Goal: Information Seeking & Learning: Find specific fact

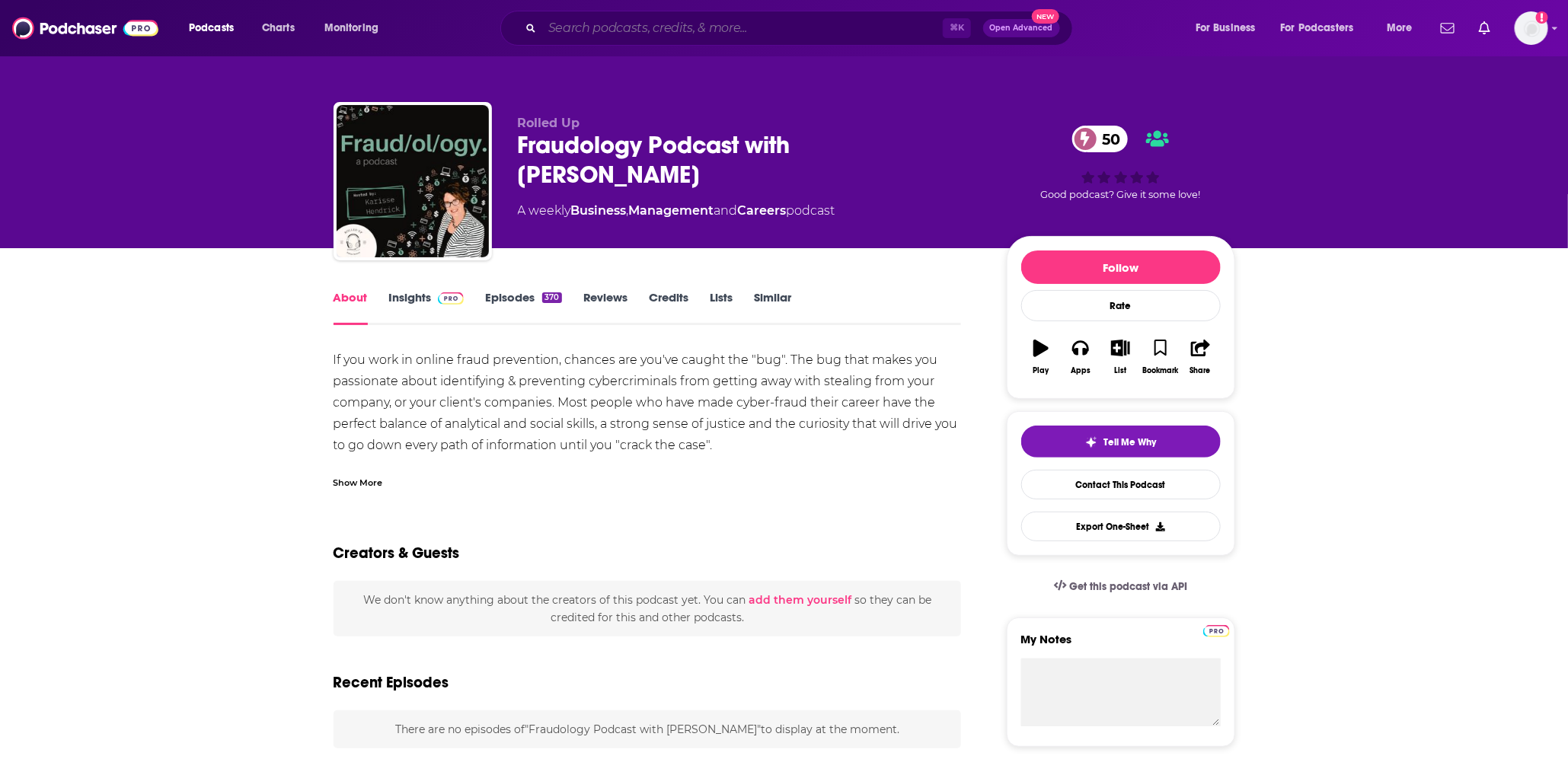
click at [603, 21] on input "Search podcasts, credits, & more..." at bounding box center [743, 28] width 401 height 25
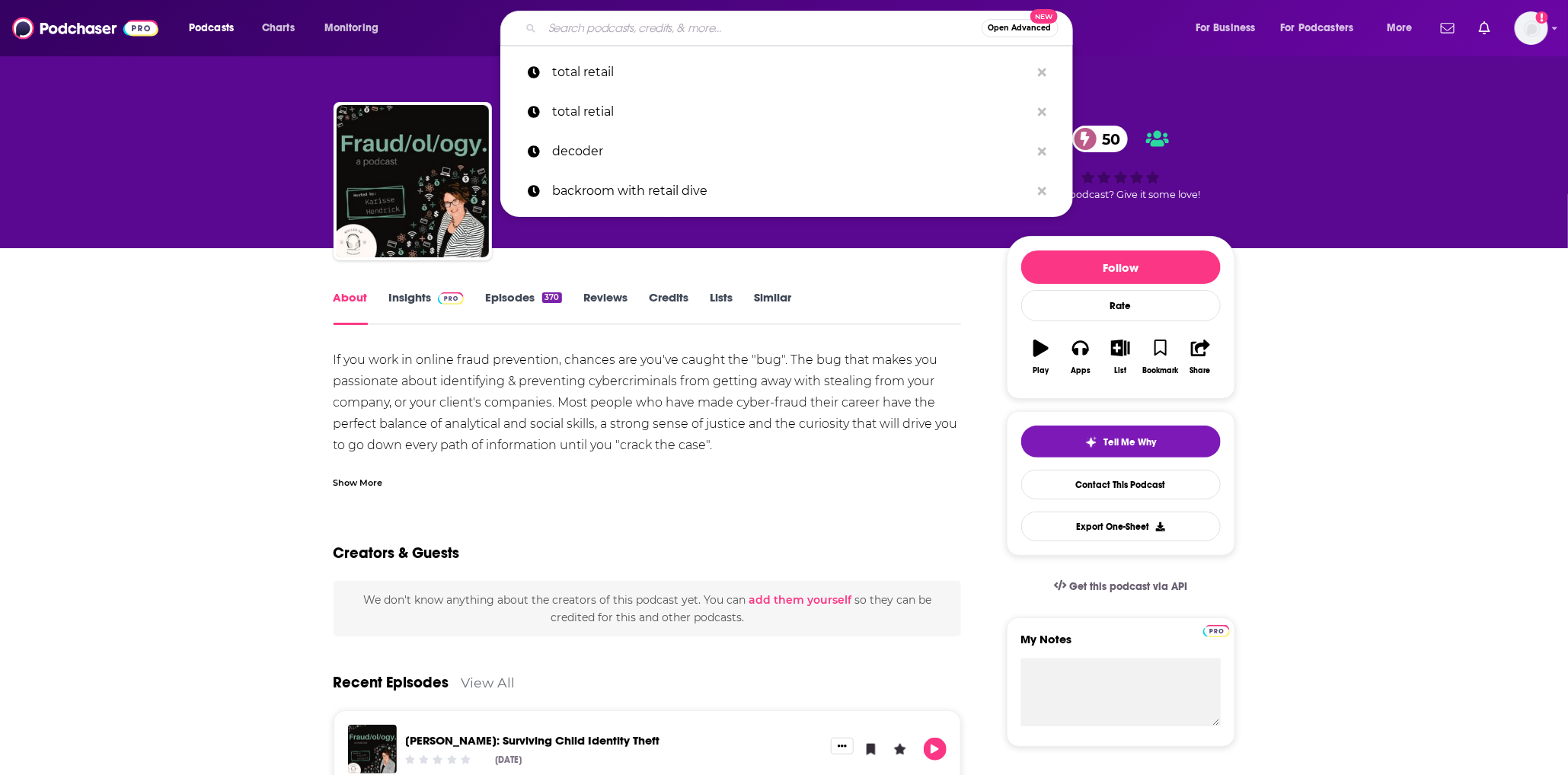
paste input "Bloomberg The Big Take"
type input "Bloomberg The Big Take"
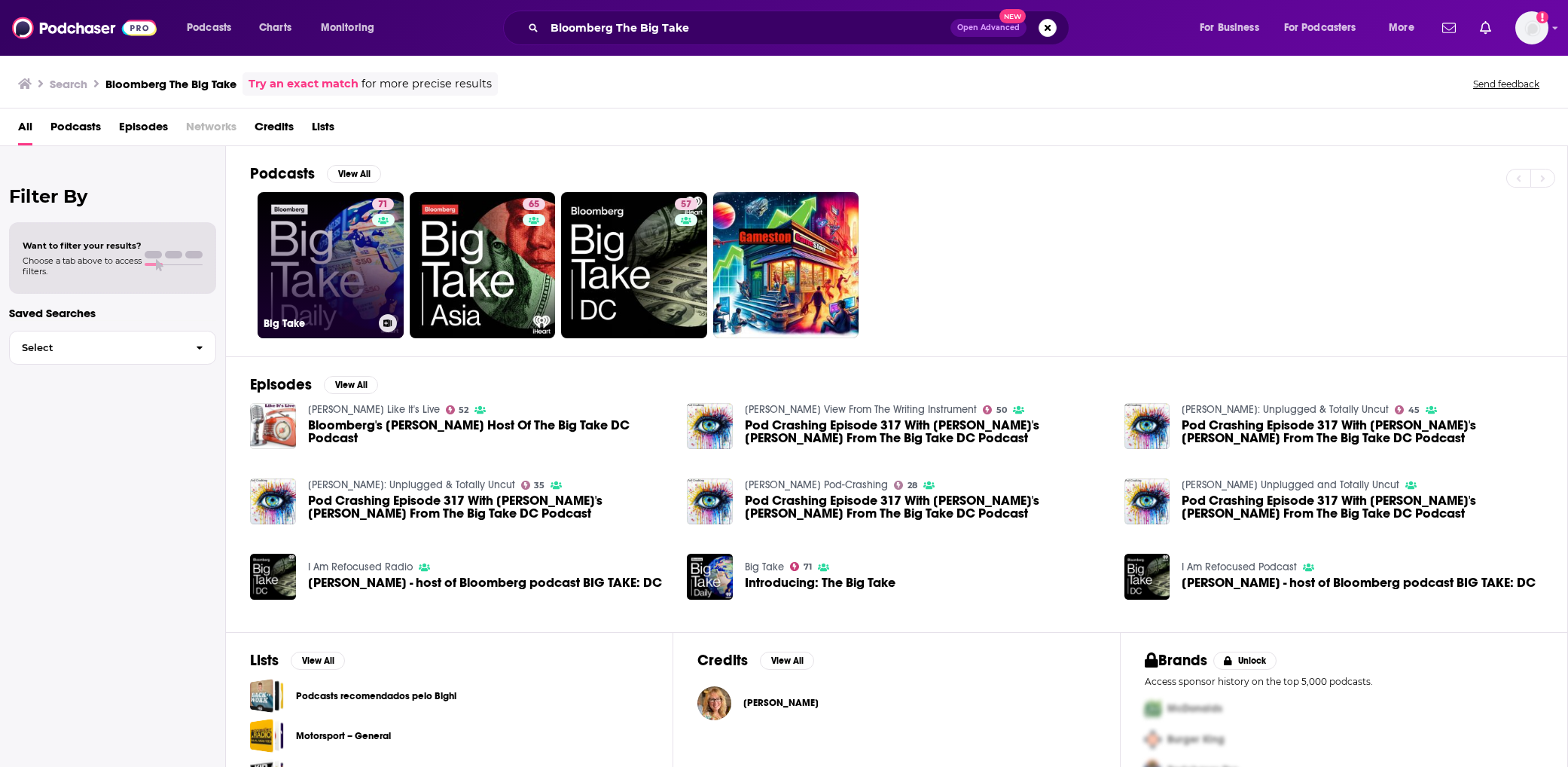
click at [310, 267] on link "71 Big Take" at bounding box center [330, 265] width 146 height 147
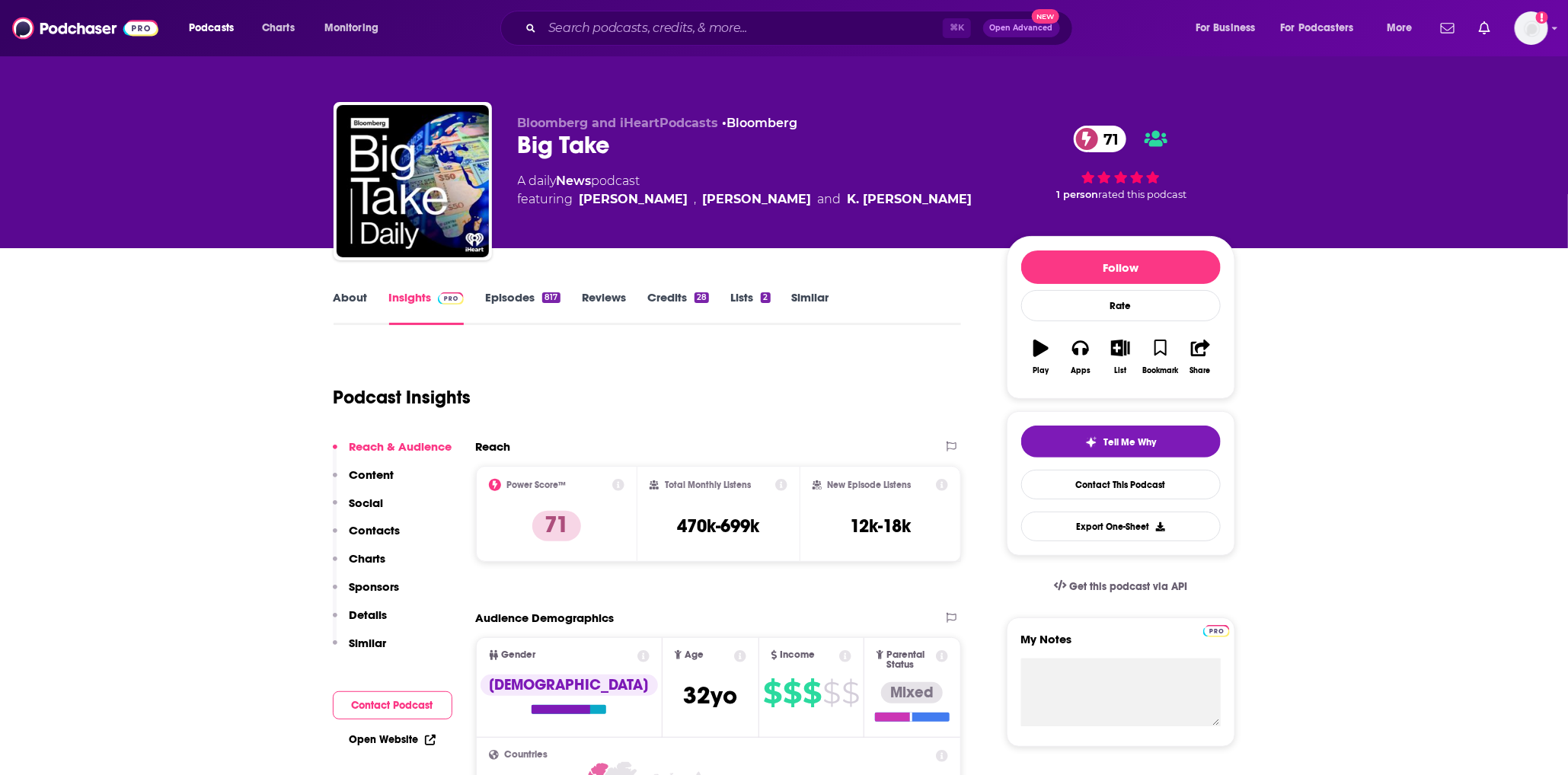
click at [719, 526] on h3 "470k-699k" at bounding box center [718, 526] width 82 height 23
click at [615, 27] on input "Search podcasts, credits, & more..." at bounding box center [743, 28] width 401 height 25
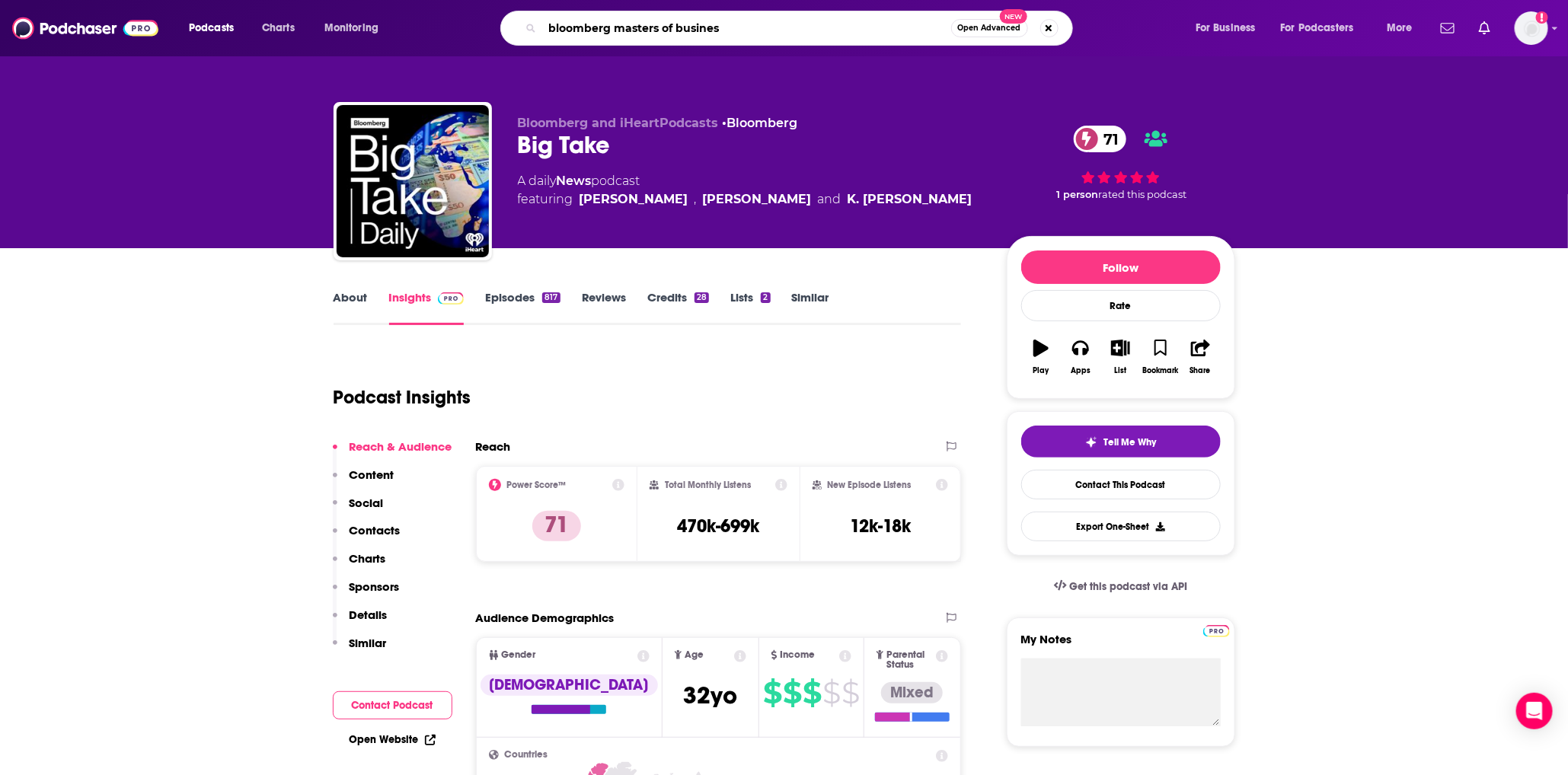
type input "bloomberg masters of business"
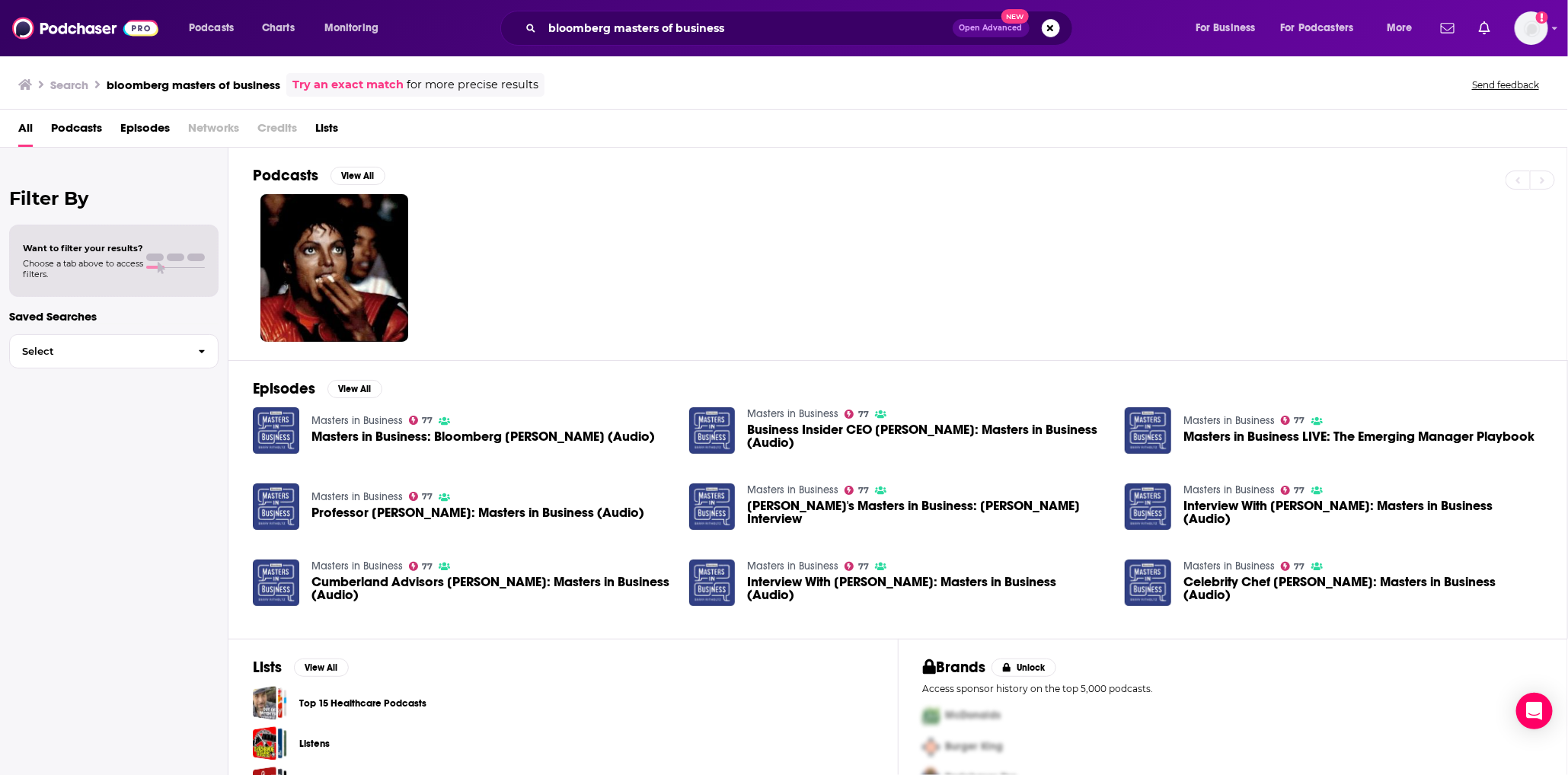
click at [331, 417] on link "Masters in Business" at bounding box center [357, 420] width 91 height 13
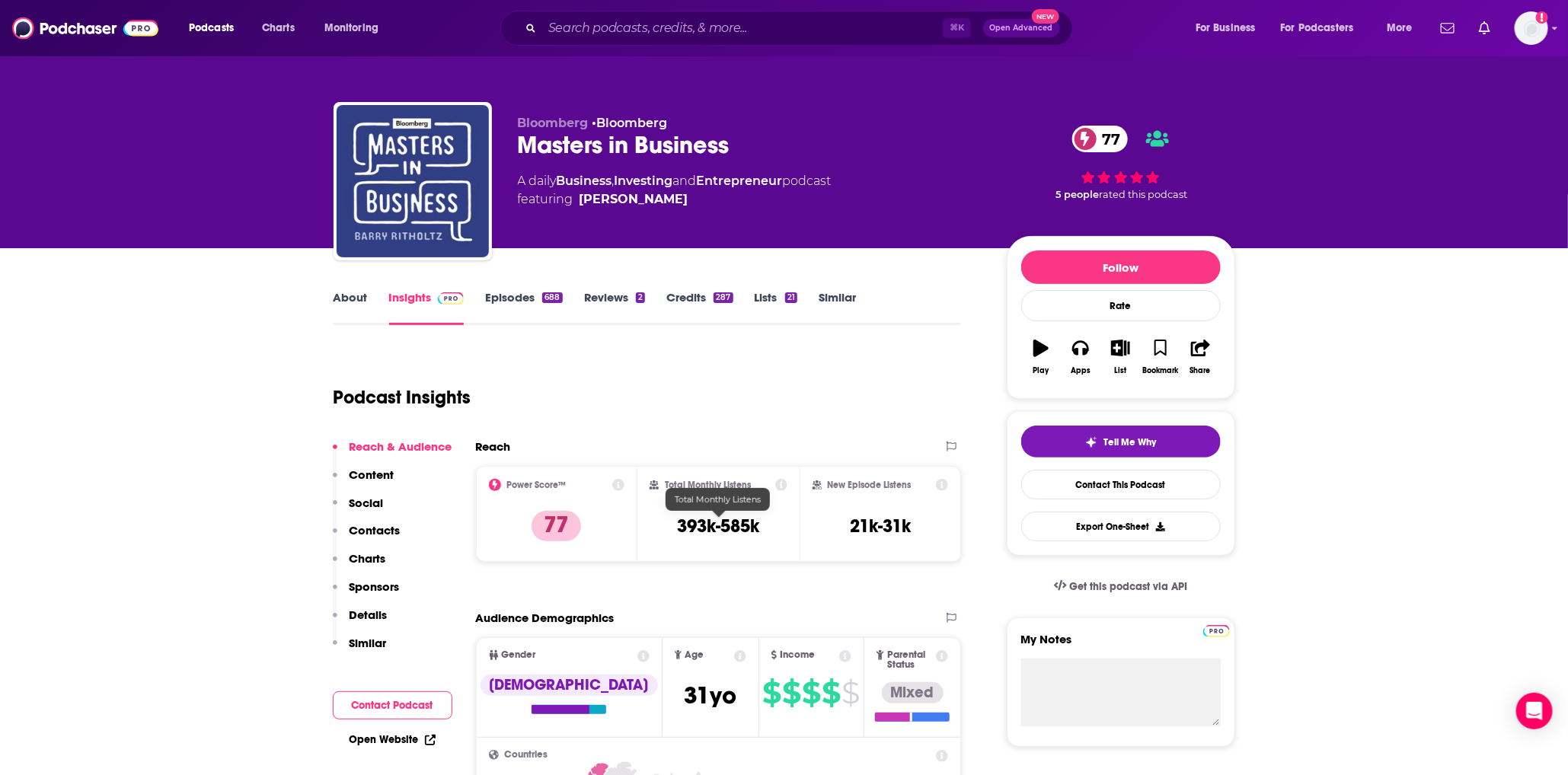
click at [704, 526] on h3 "393k-585k" at bounding box center [718, 526] width 82 height 23
copy div "393k-585k"
click at [654, 46] on div "Podcasts Charts Monitoring ⌘ K Open Advanced New For Business For Podcasters Mo…" at bounding box center [784, 28] width 1568 height 56
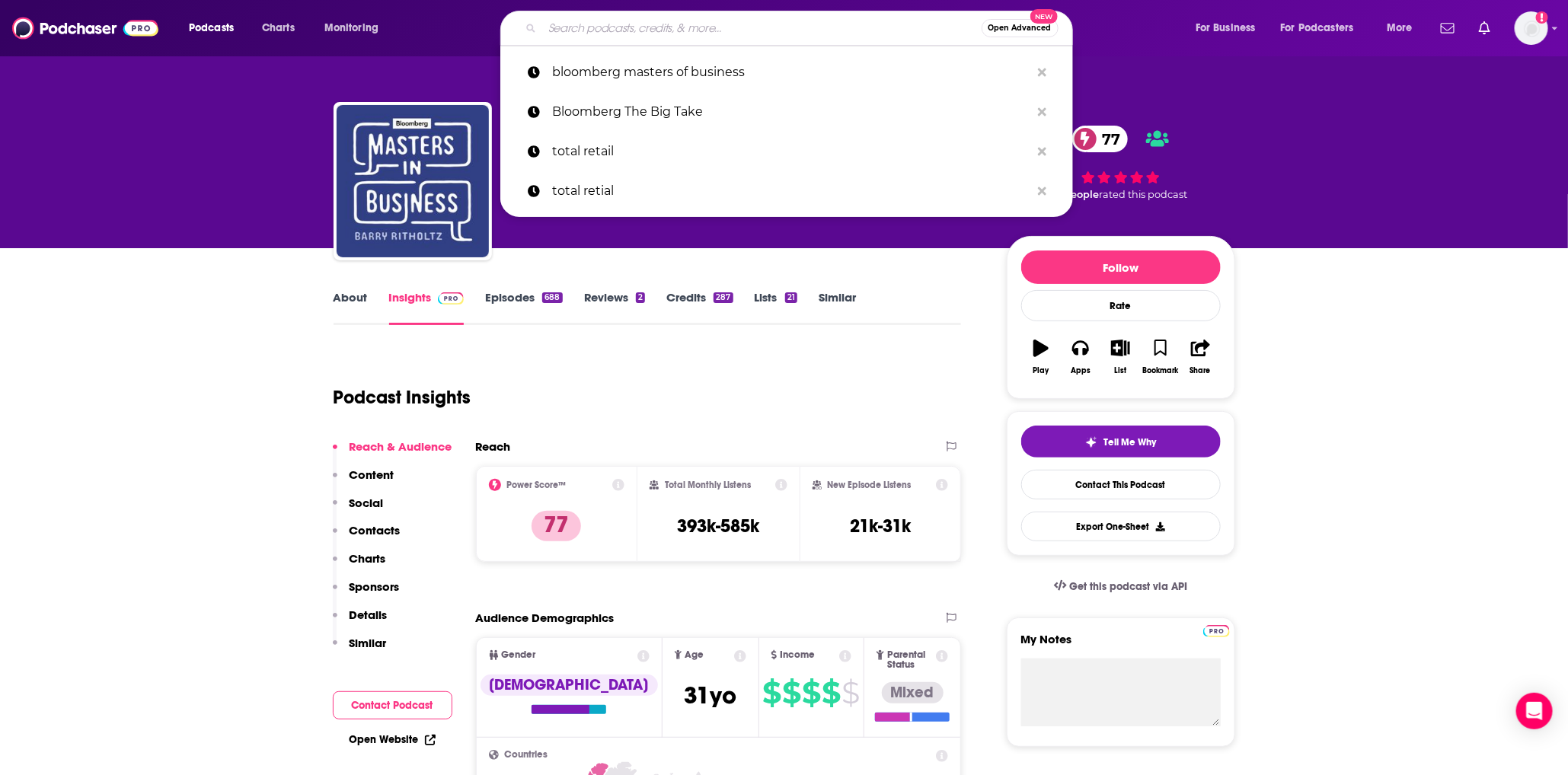
click at [655, 39] on input "Search podcasts, credits, & more..." at bounding box center [762, 28] width 440 height 25
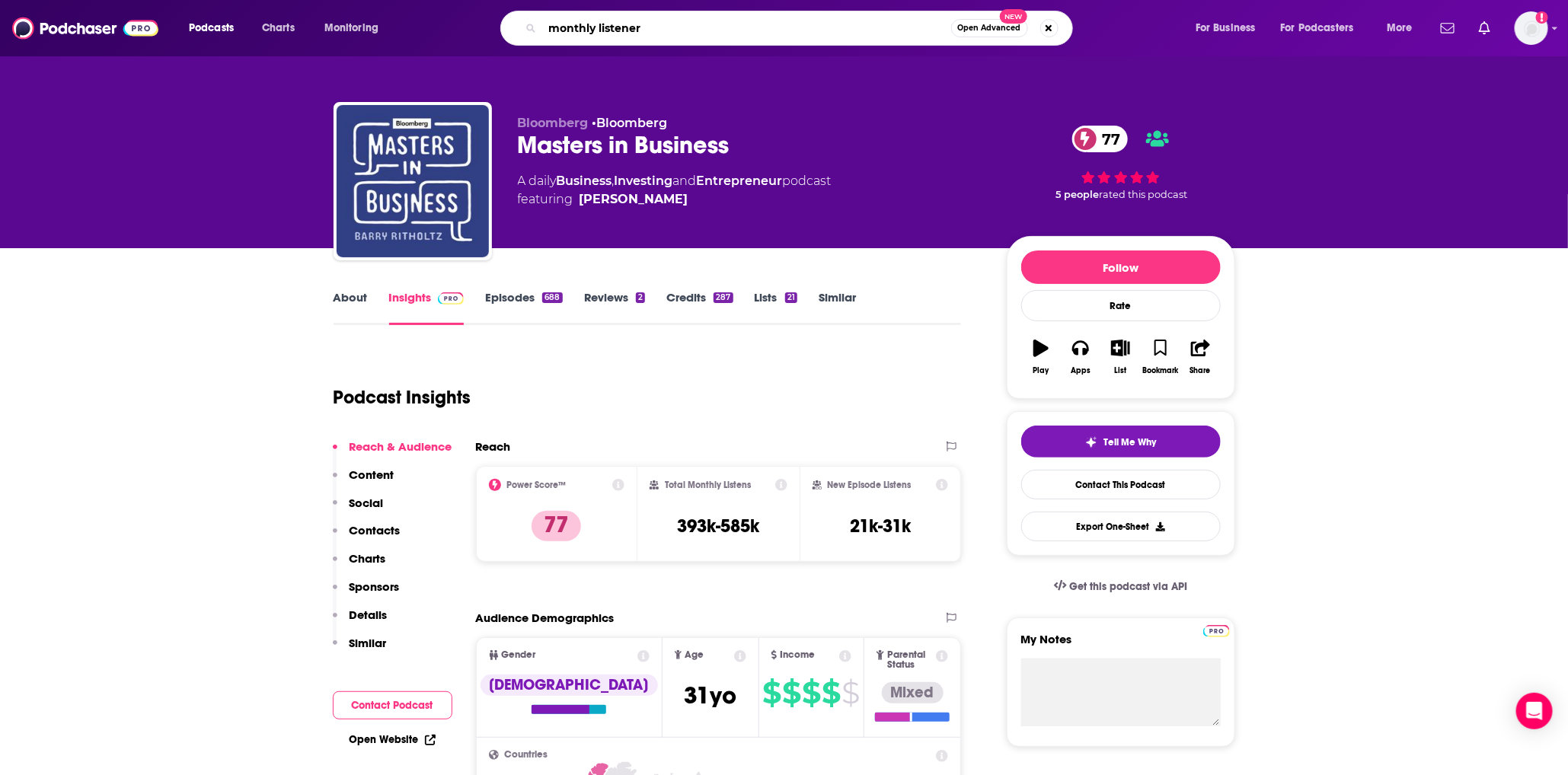
type input "monthly listeners"
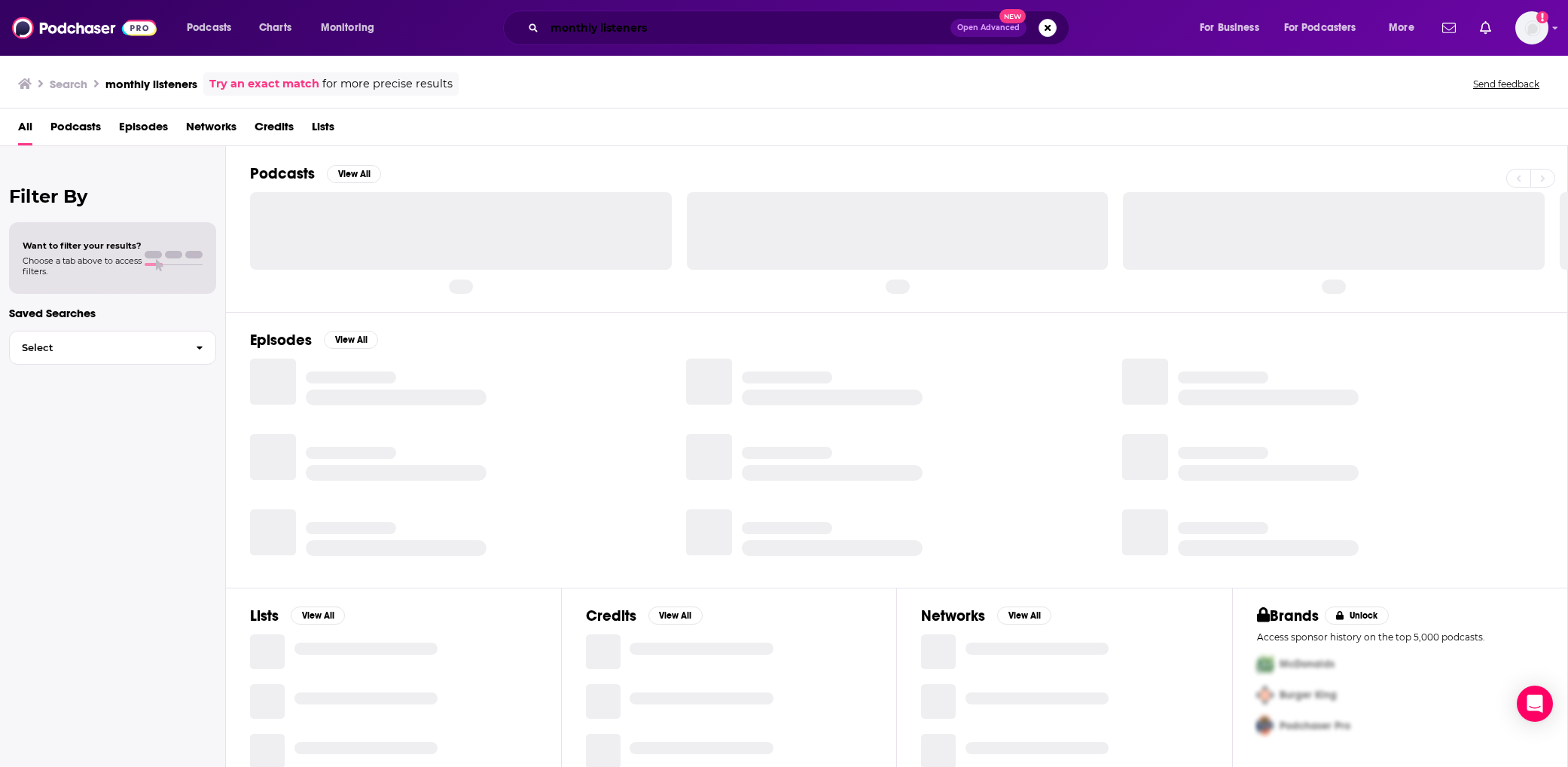
click at [653, 29] on input "monthly listeners" at bounding box center [748, 28] width 406 height 24
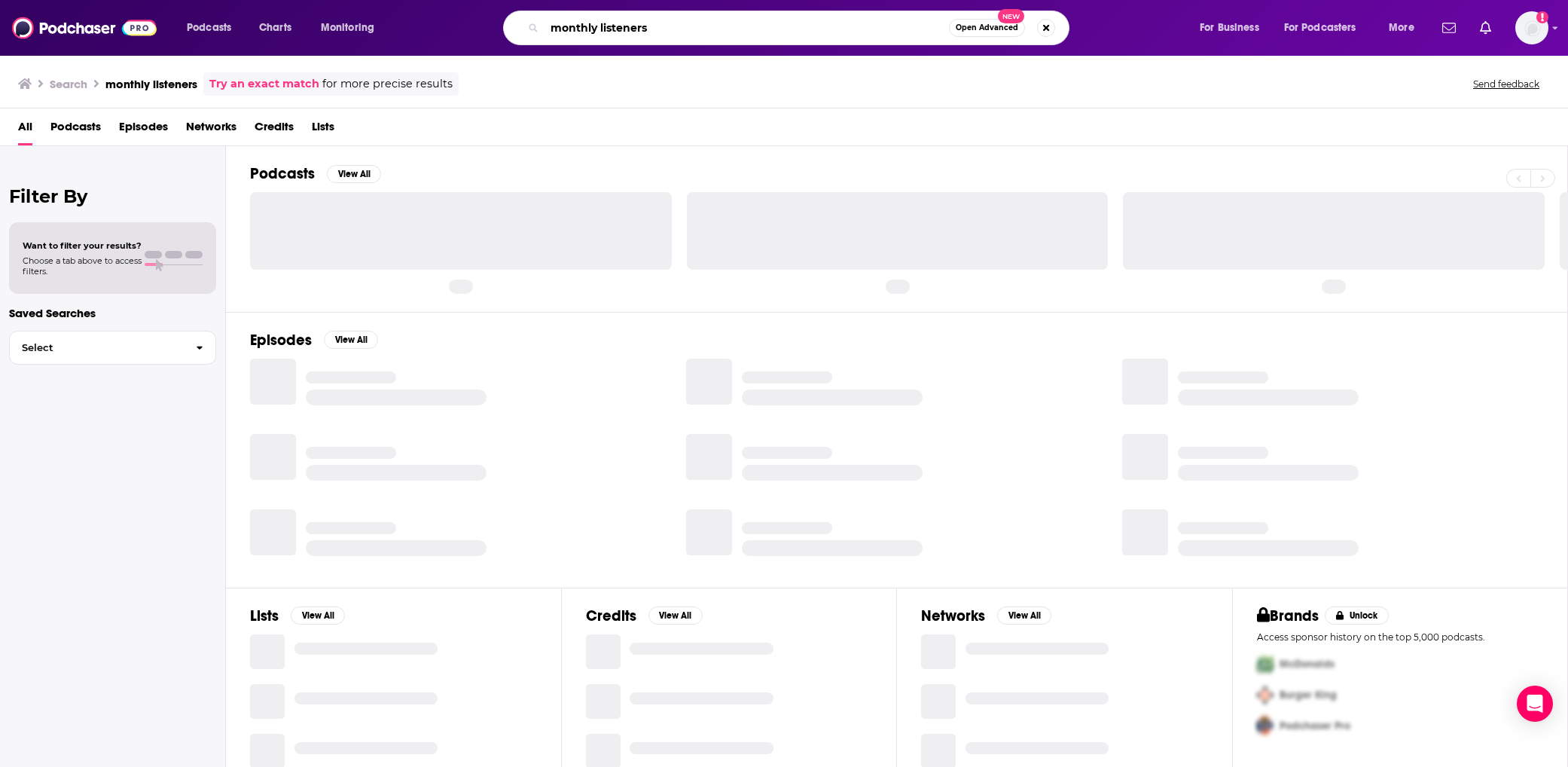
click at [653, 29] on input "monthly listeners" at bounding box center [747, 28] width 405 height 24
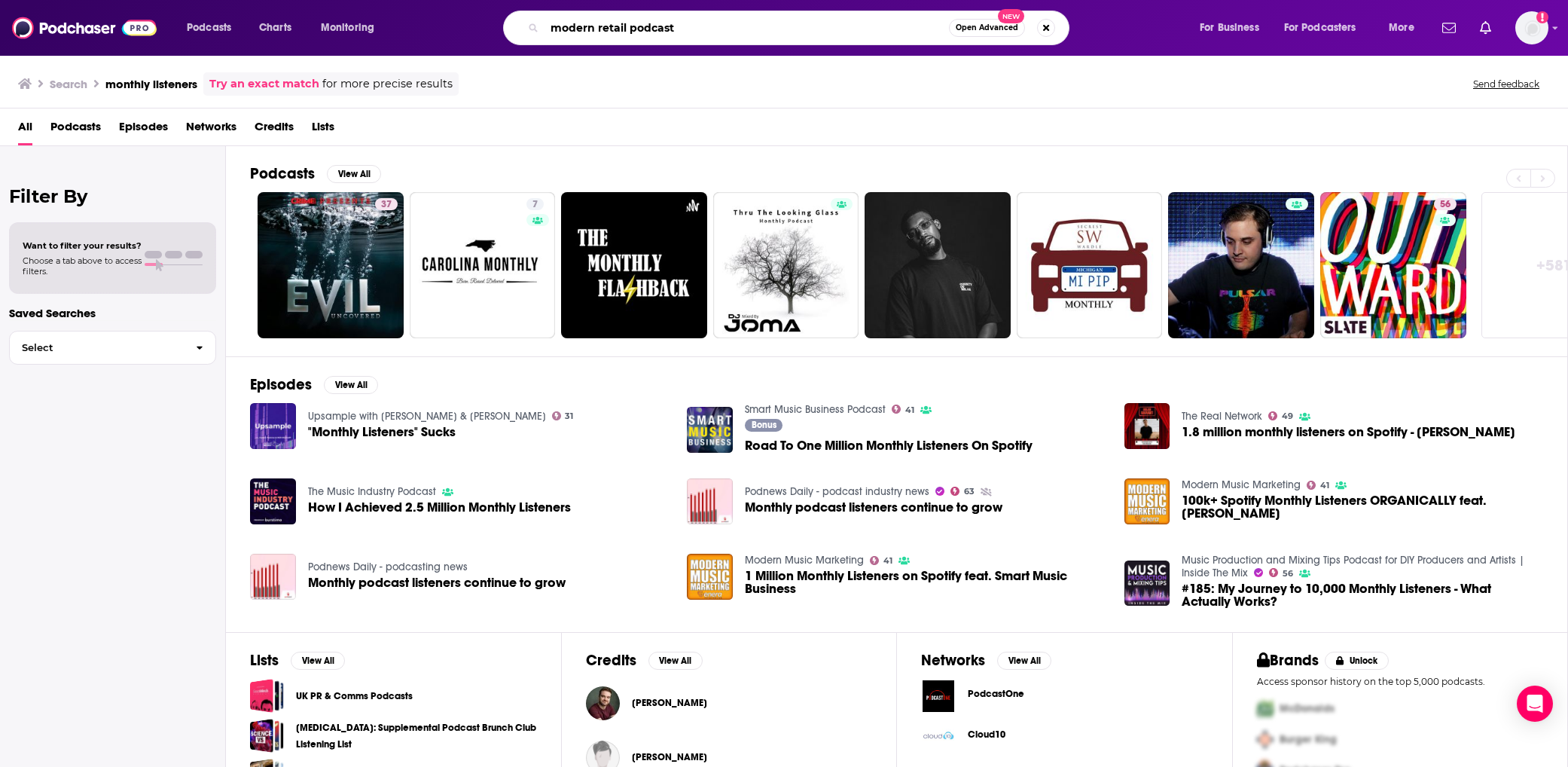
type input "modern retail podcast"
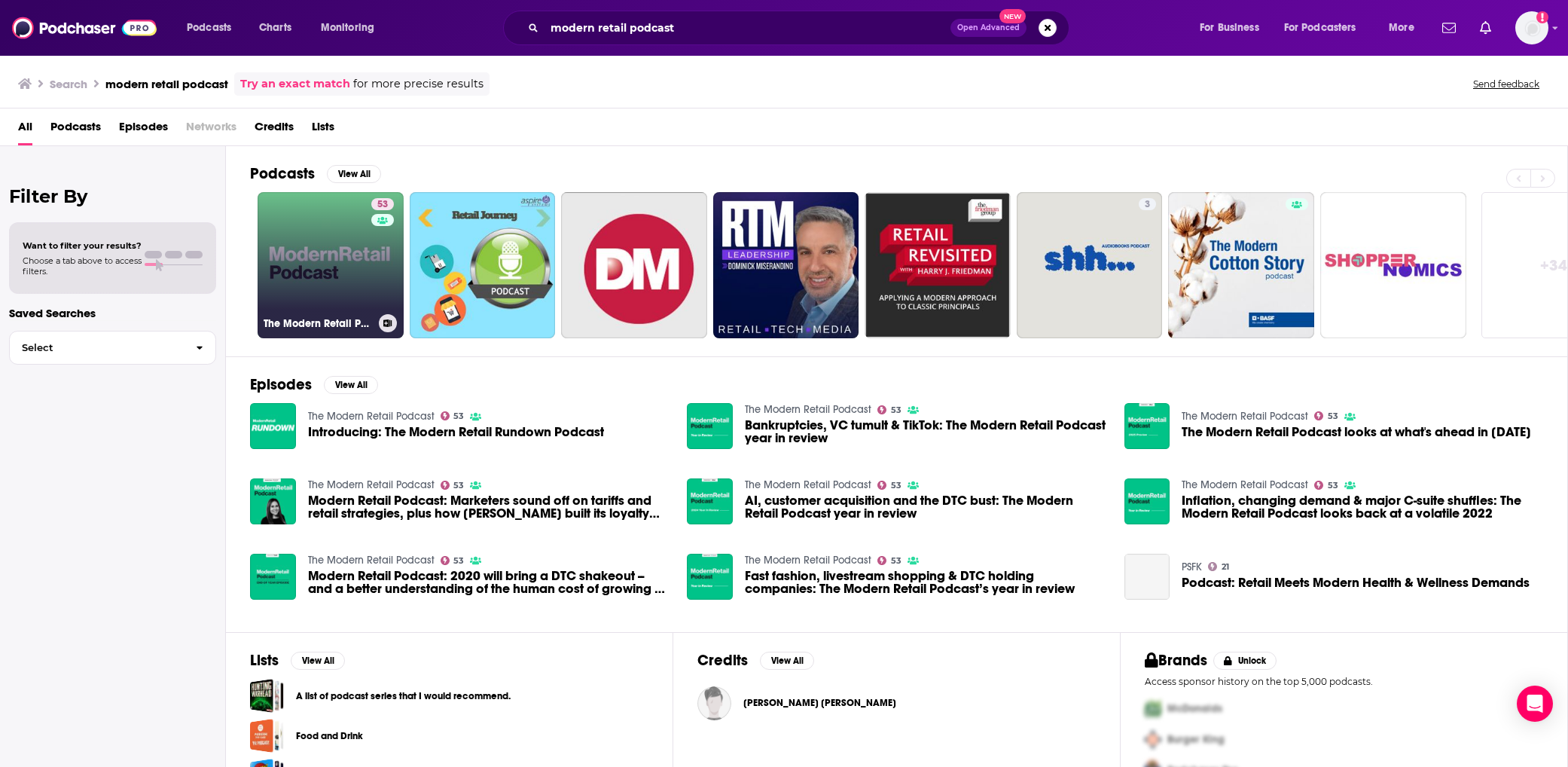
click at [313, 244] on link "53 The Modern Retail Podcast" at bounding box center [330, 265] width 146 height 147
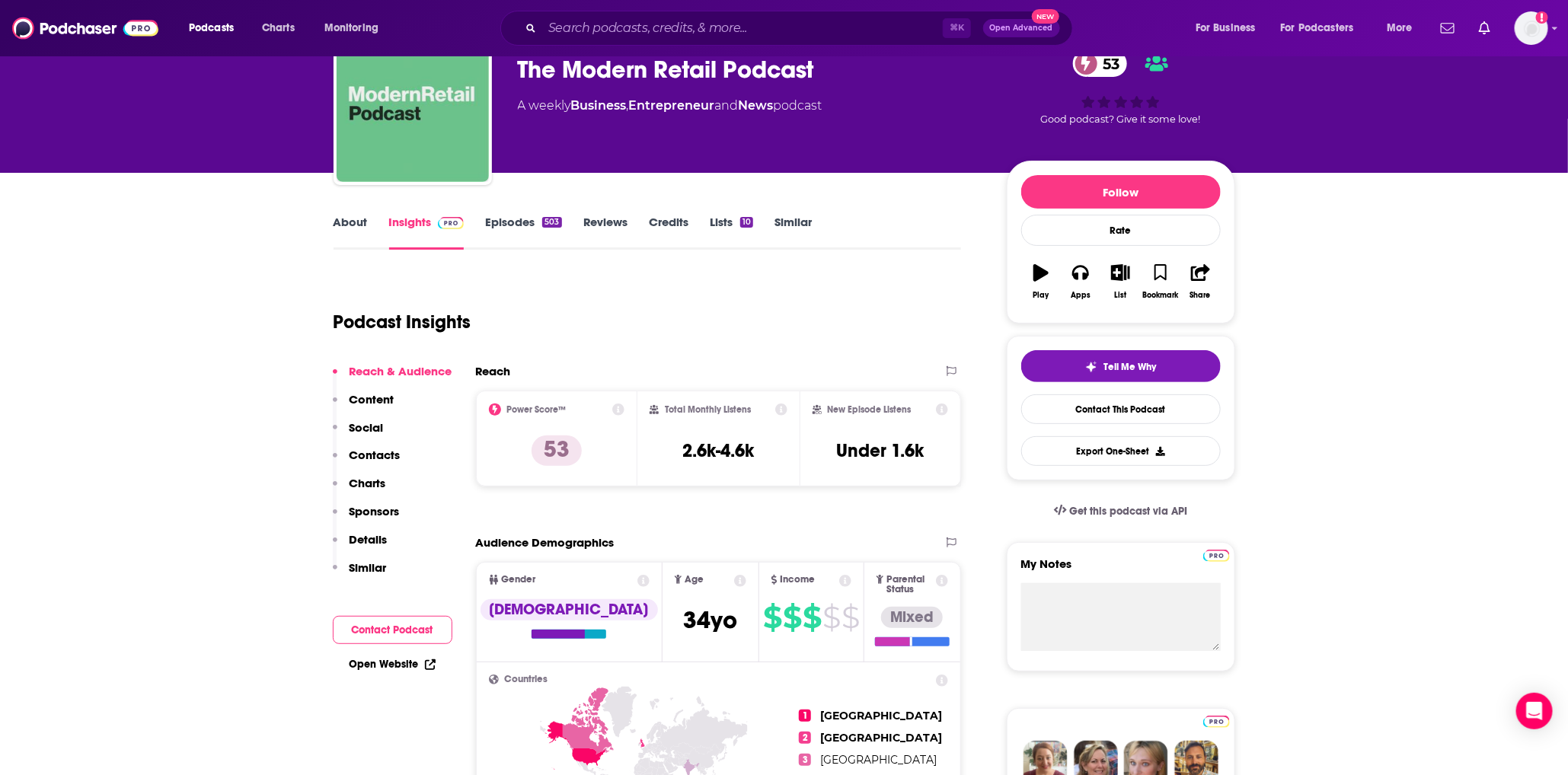
scroll to position [77, 0]
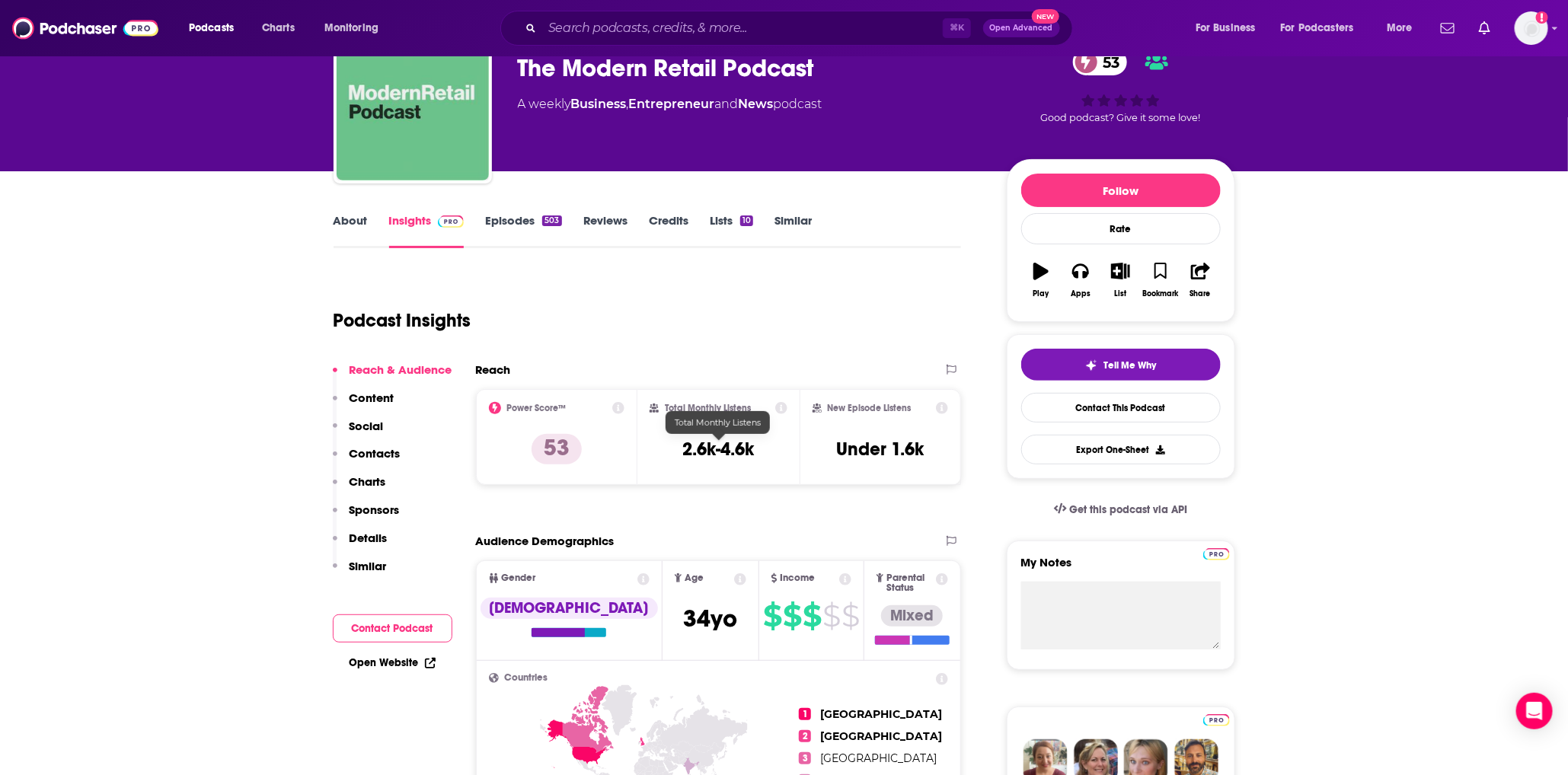
click at [725, 453] on h3 "2.6k-4.6k" at bounding box center [718, 450] width 71 height 23
copy div "2.6k-4.6k"
